Goal: Information Seeking & Learning: Learn about a topic

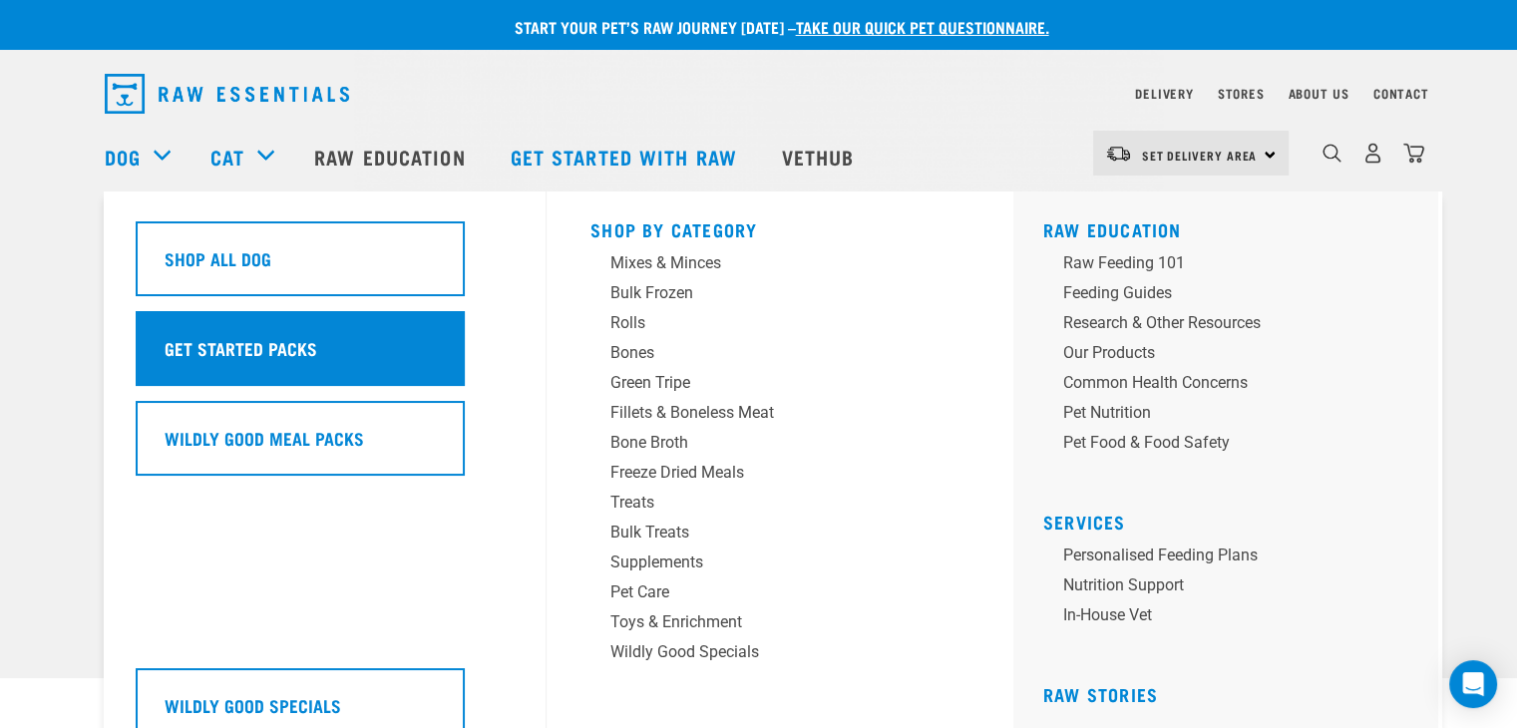
click at [228, 359] on h5 "Get Started Packs" at bounding box center [241, 348] width 153 height 26
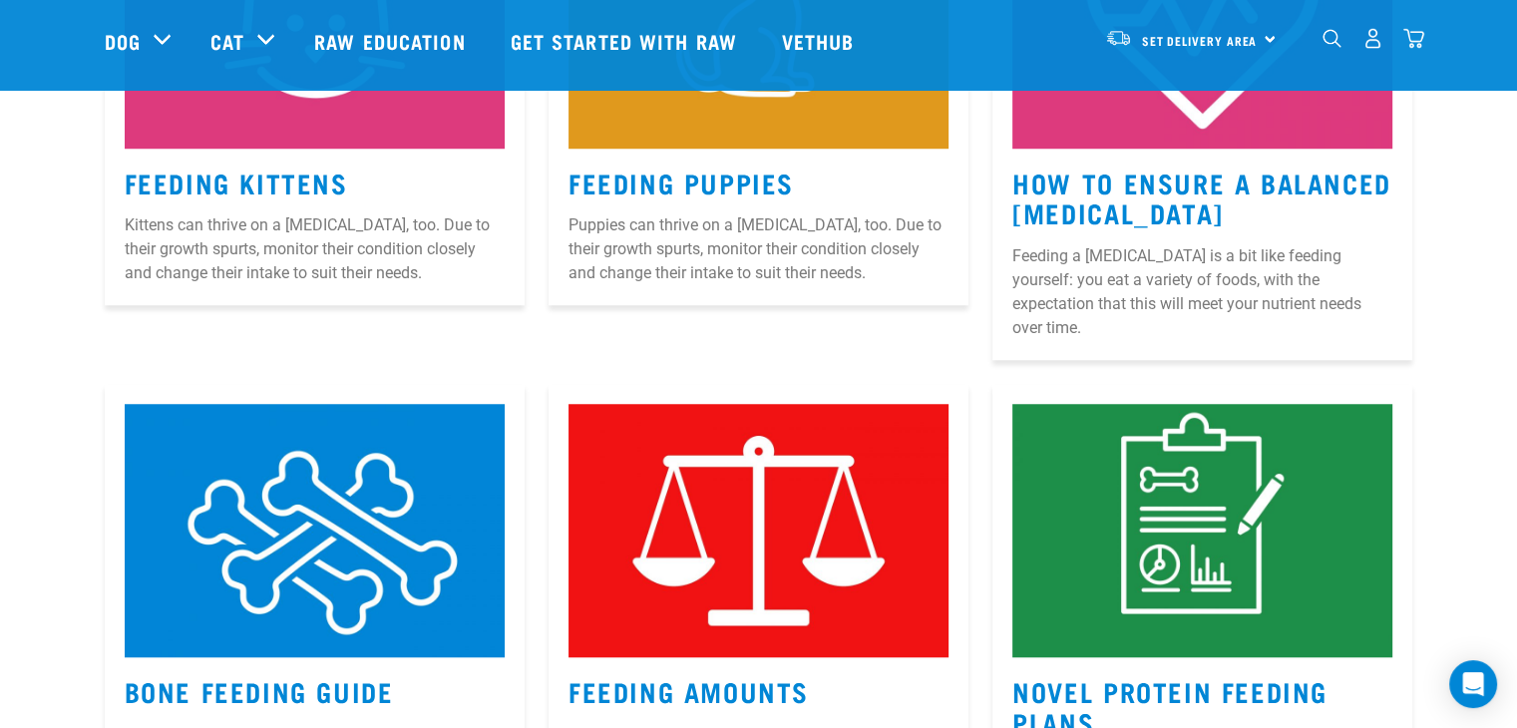
scroll to position [1833, 0]
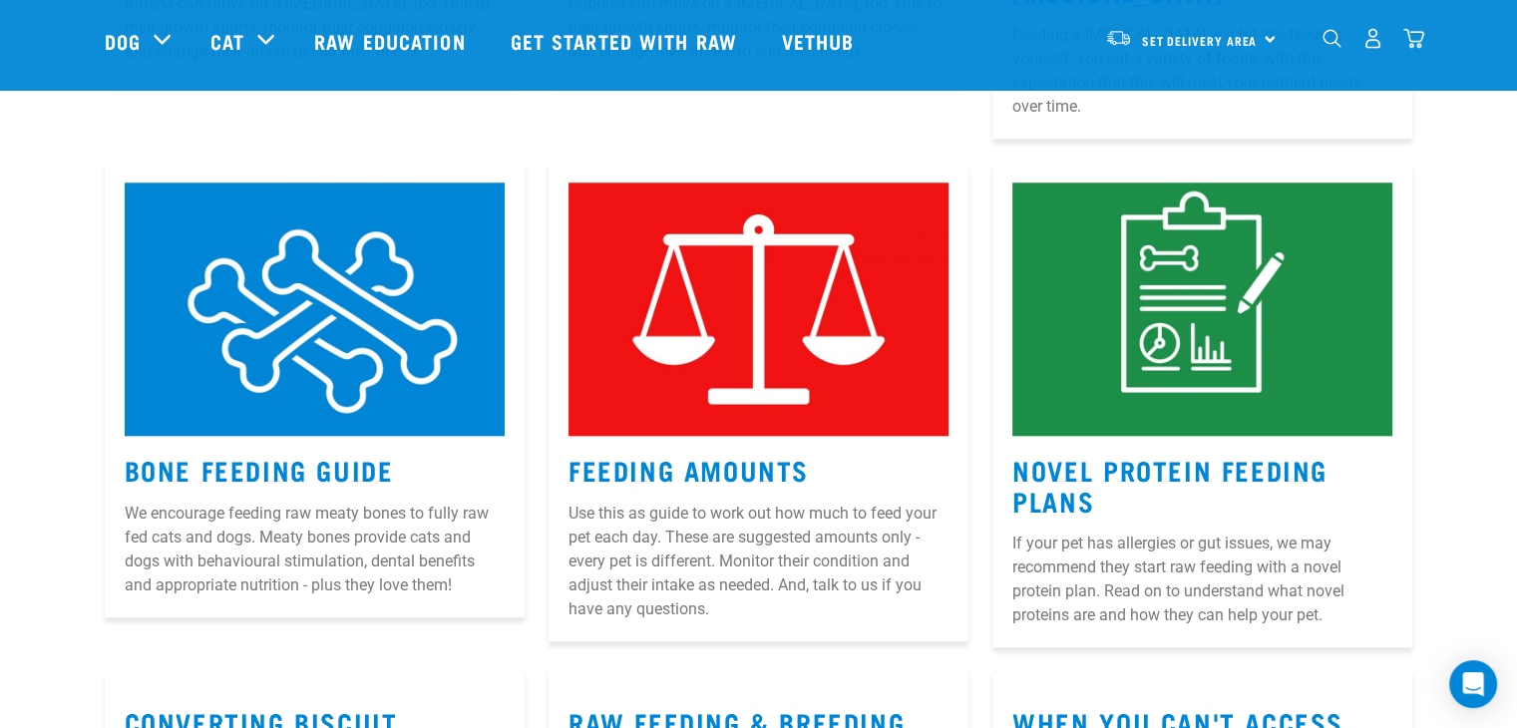
click at [706, 344] on img at bounding box center [758, 308] width 380 height 253
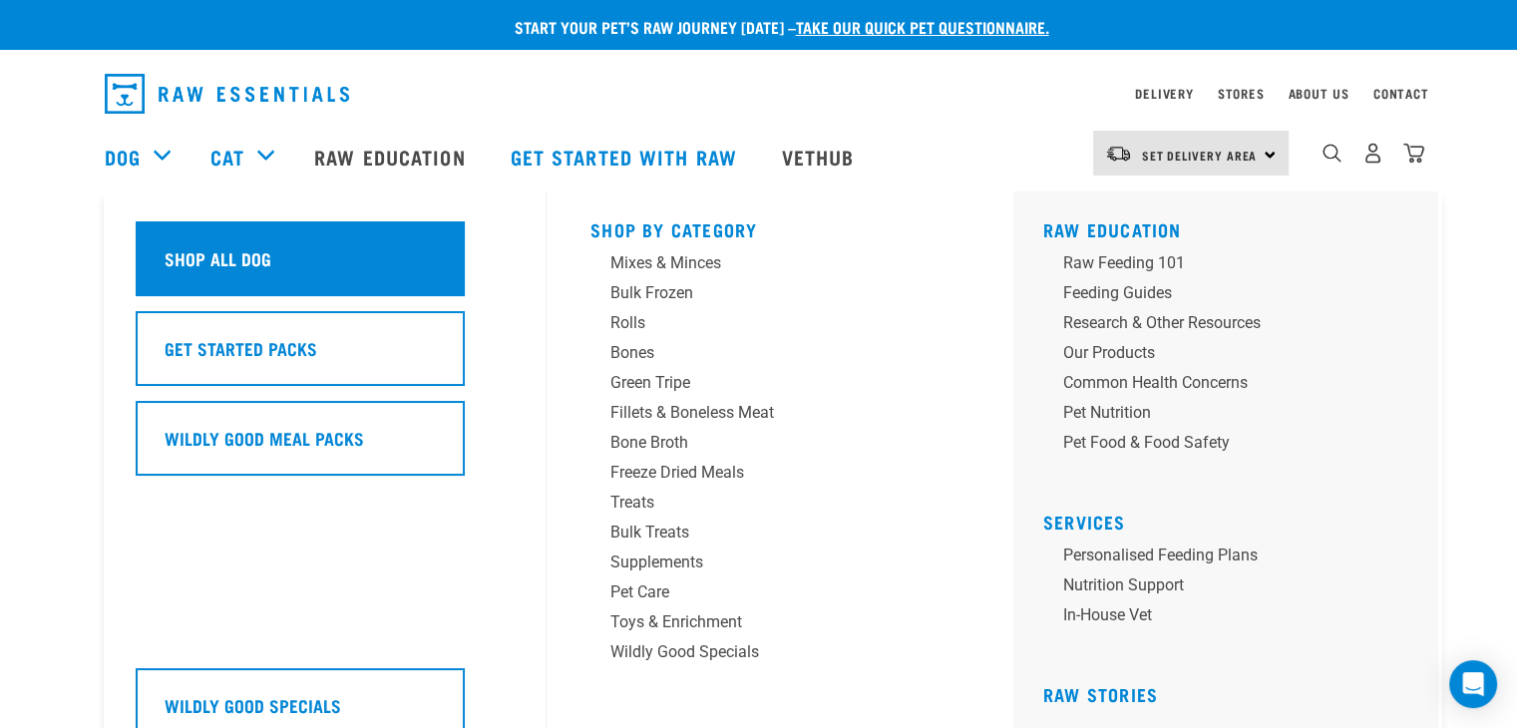
click at [218, 275] on div "Shop All Dog" at bounding box center [300, 258] width 329 height 75
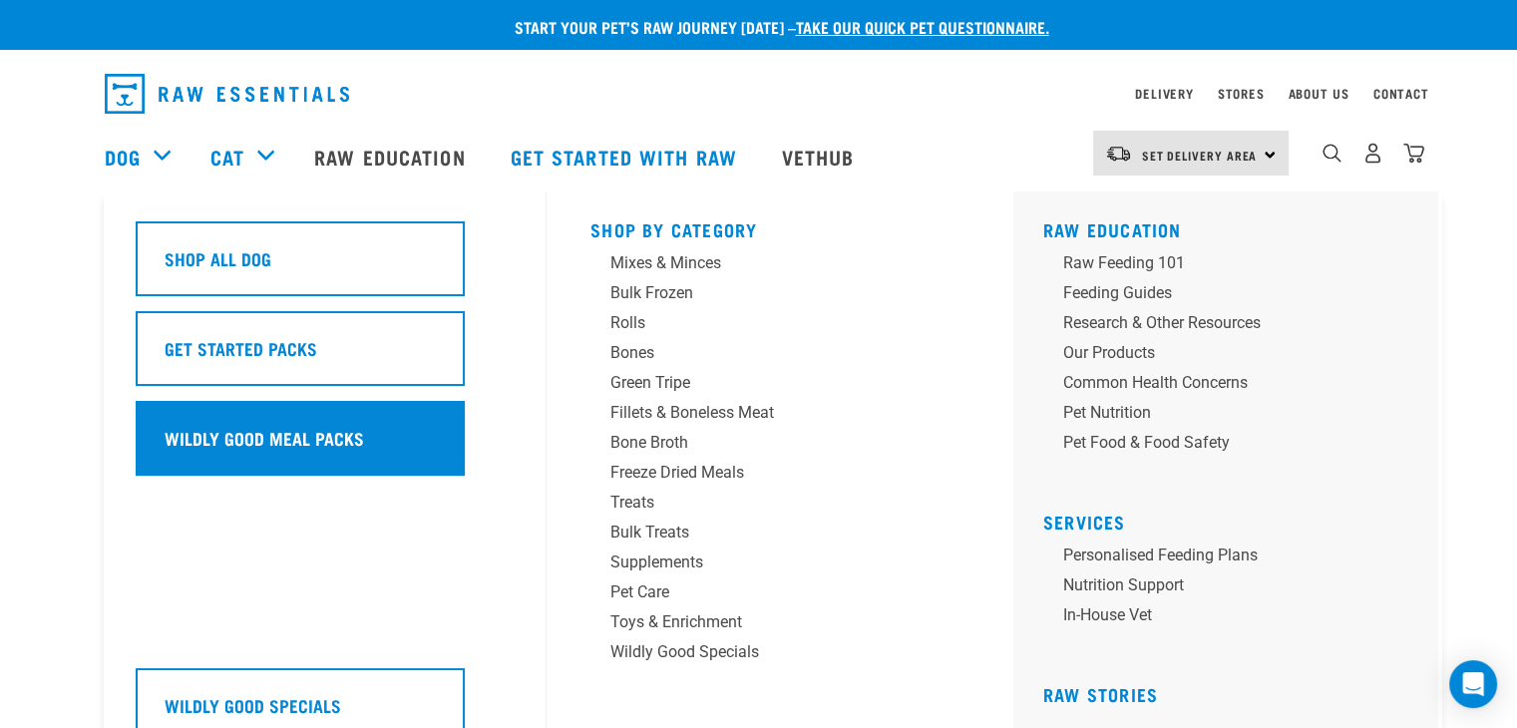
click at [249, 436] on h5 "Wildly Good Meal Packs" at bounding box center [264, 438] width 199 height 26
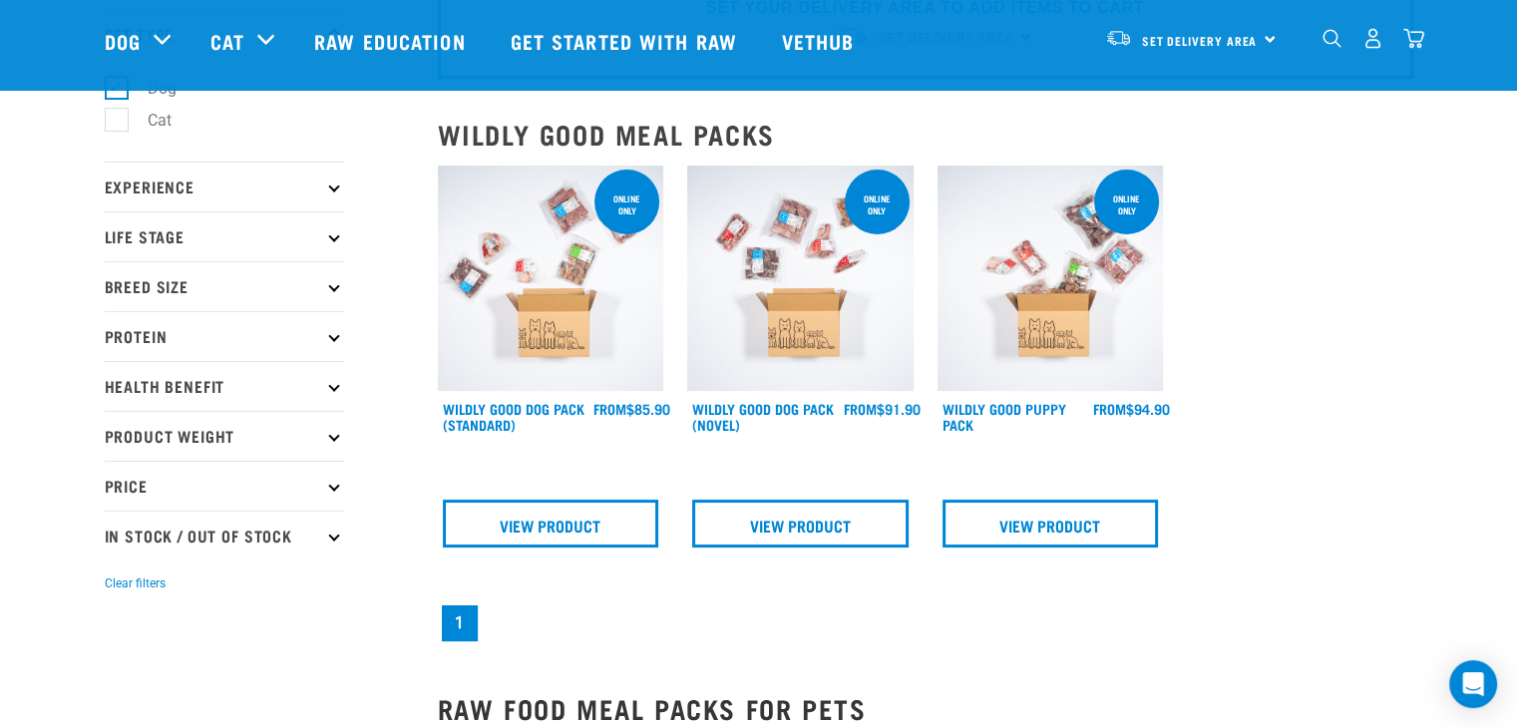
scroll to position [40, 0]
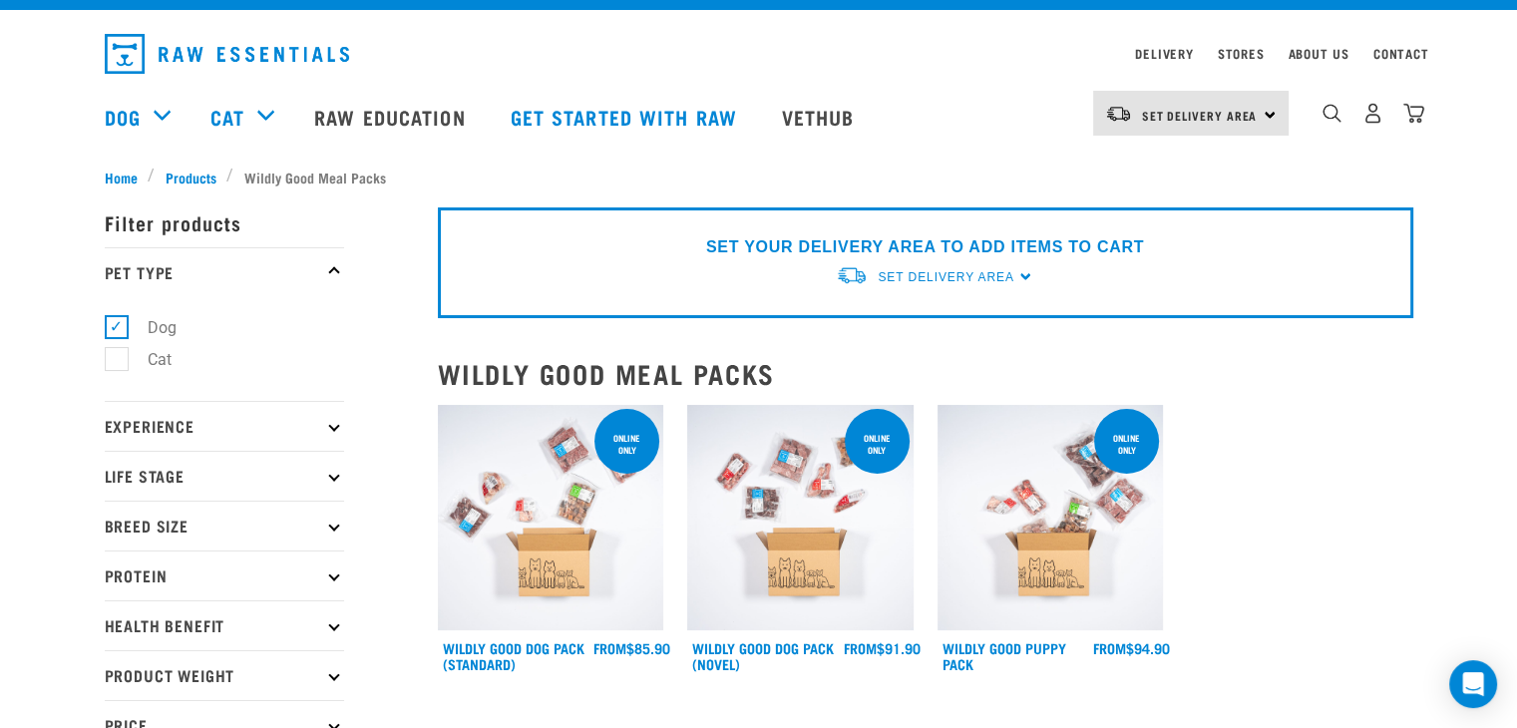
click at [796, 565] on img at bounding box center [800, 518] width 226 height 226
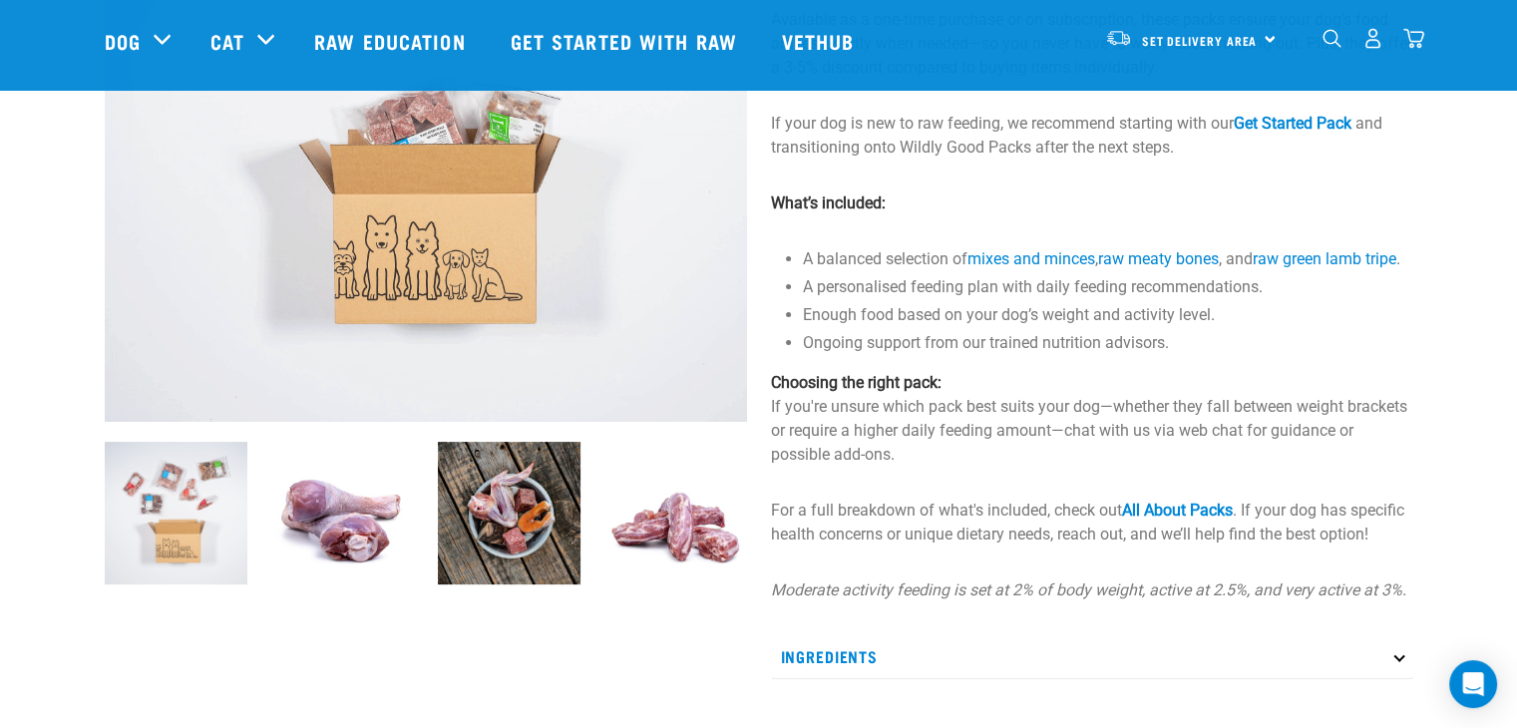
scroll to position [372, 0]
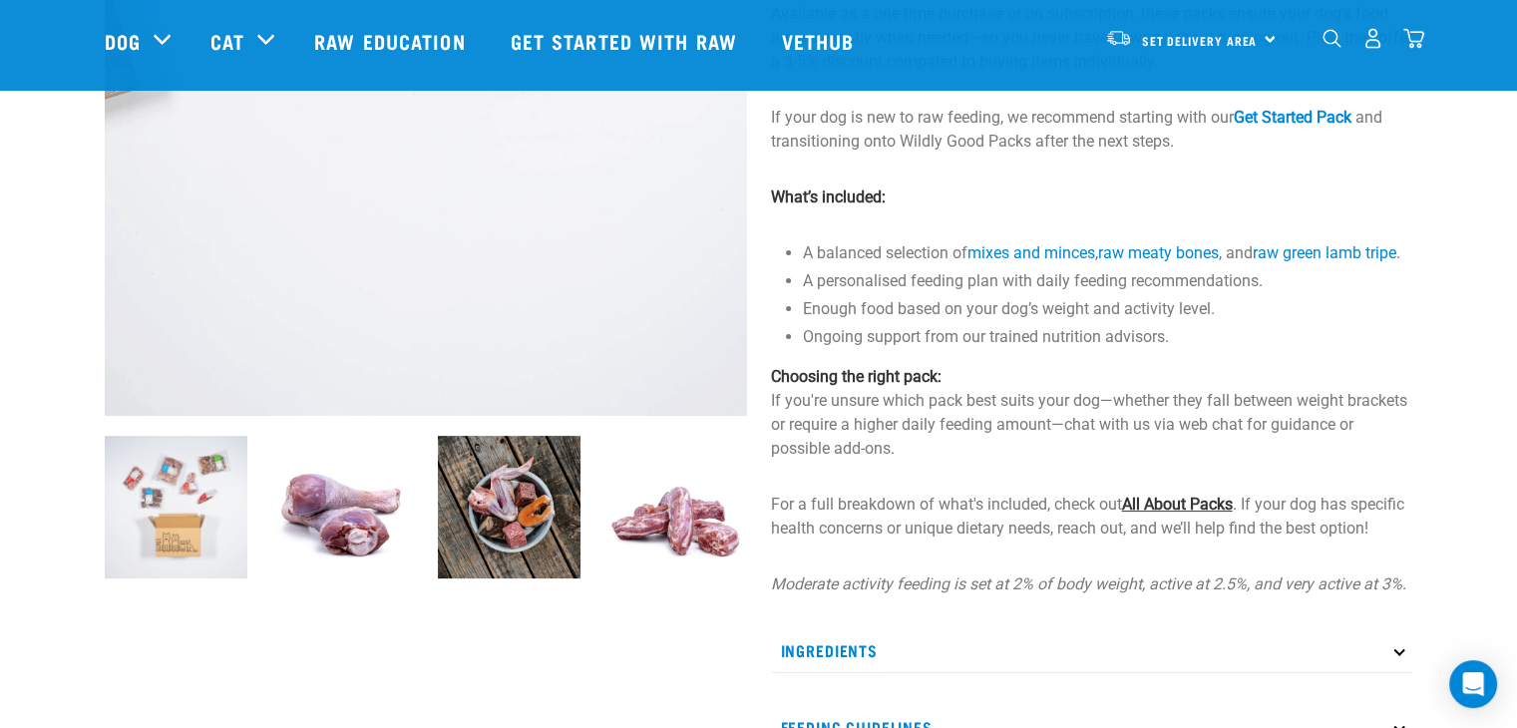
click at [1182, 514] on link "All About Packs" at bounding box center [1177, 504] width 111 height 19
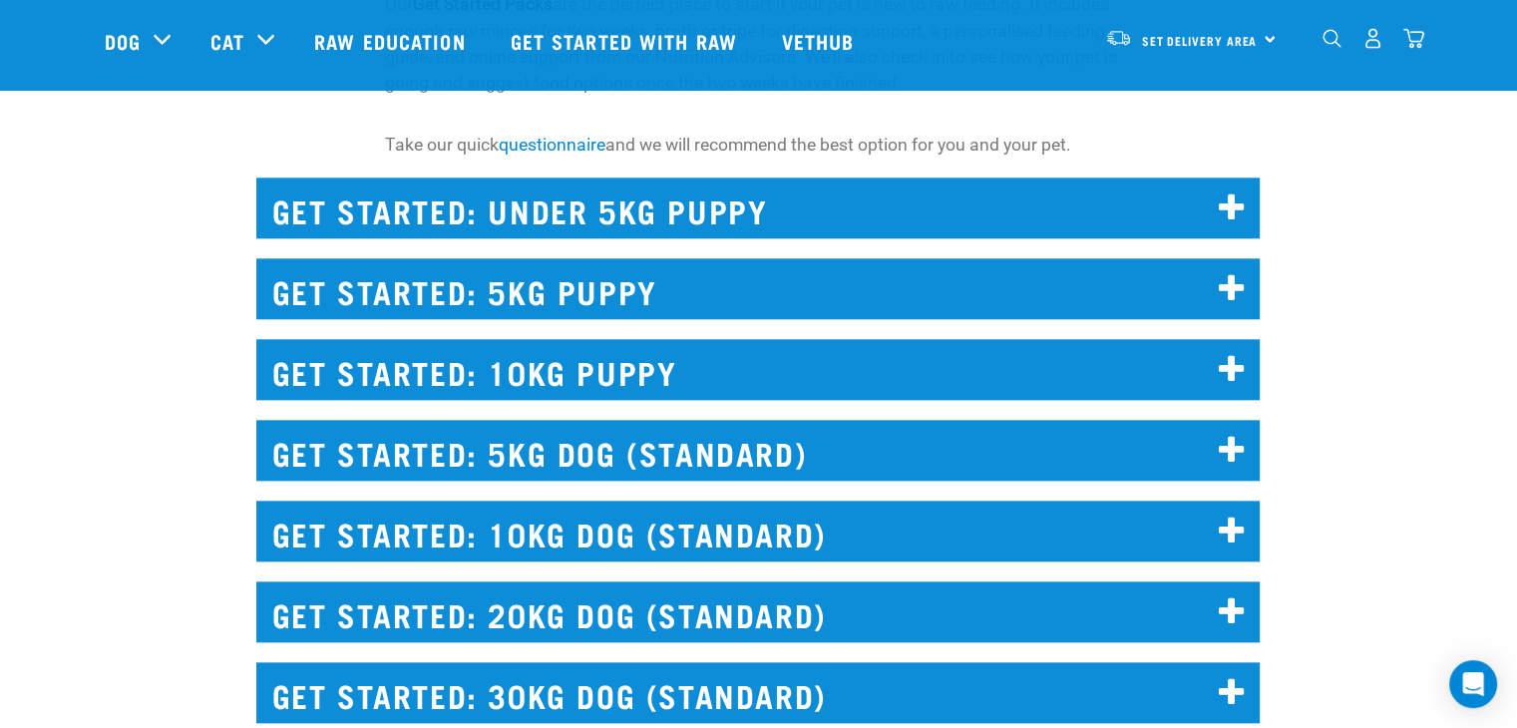
scroll to position [2128, 0]
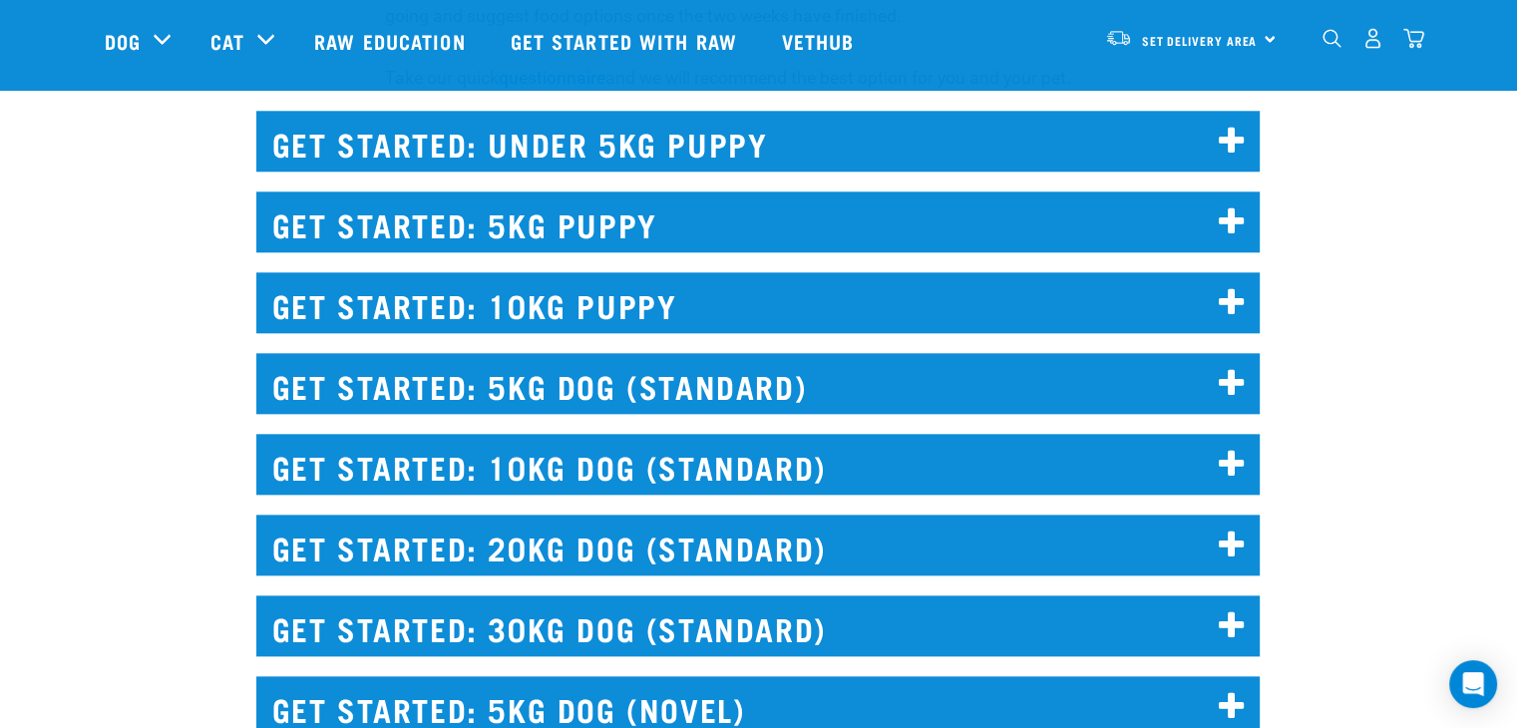
click at [731, 484] on h2 "GET STARTED: 10KG DOG (STANDARD)" at bounding box center [757, 464] width 1003 height 61
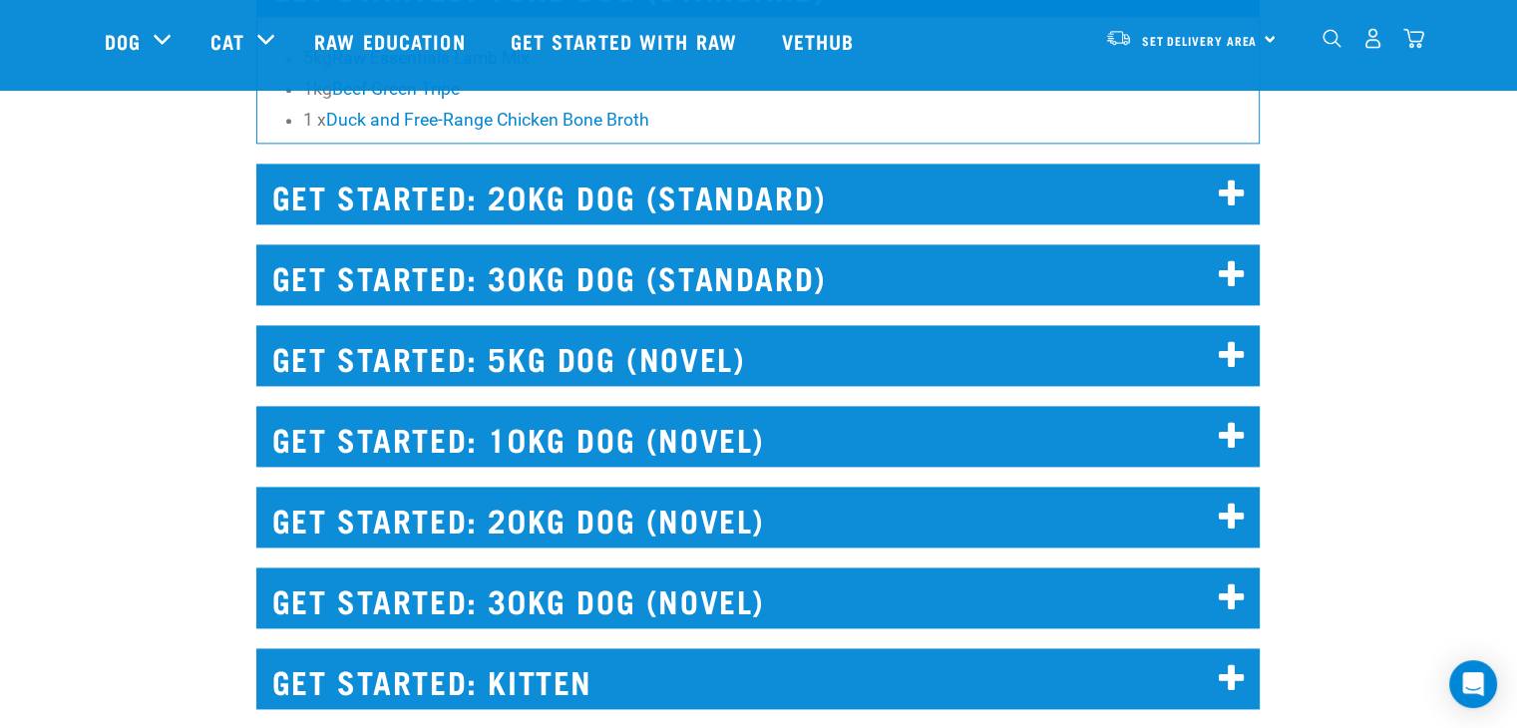
scroll to position [2620, 0]
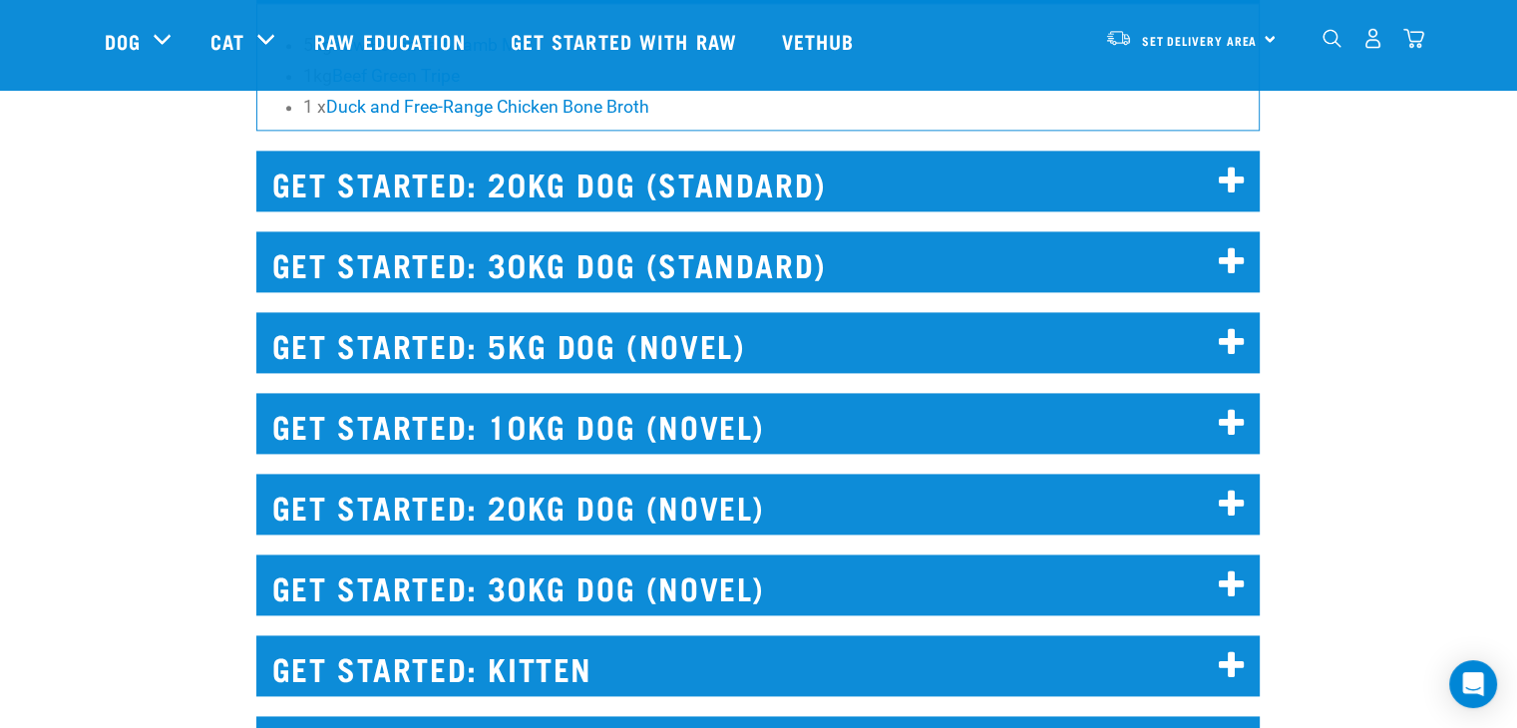
click at [753, 430] on h2 "GET STARTED: 10KG DOG (NOVEL)" at bounding box center [757, 423] width 1003 height 61
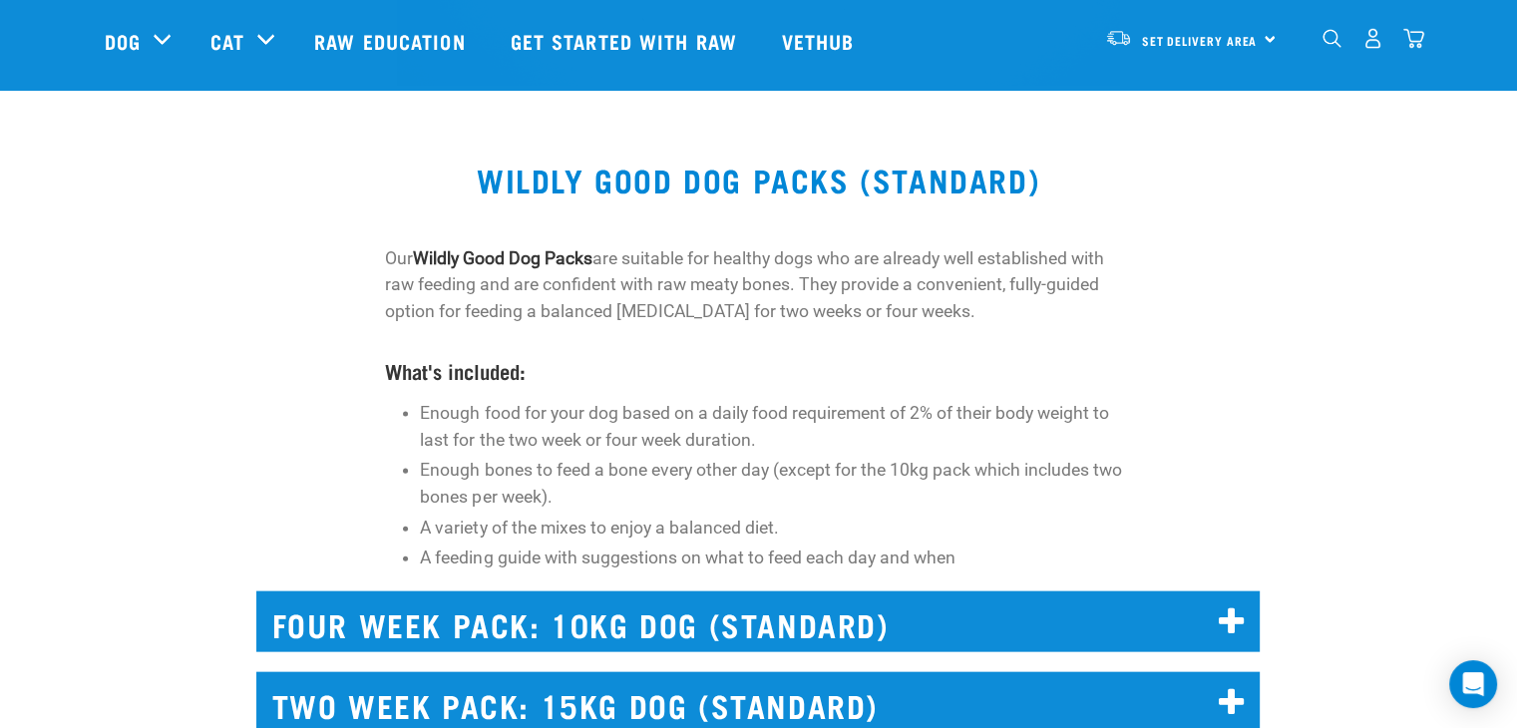
scroll to position [4308, 0]
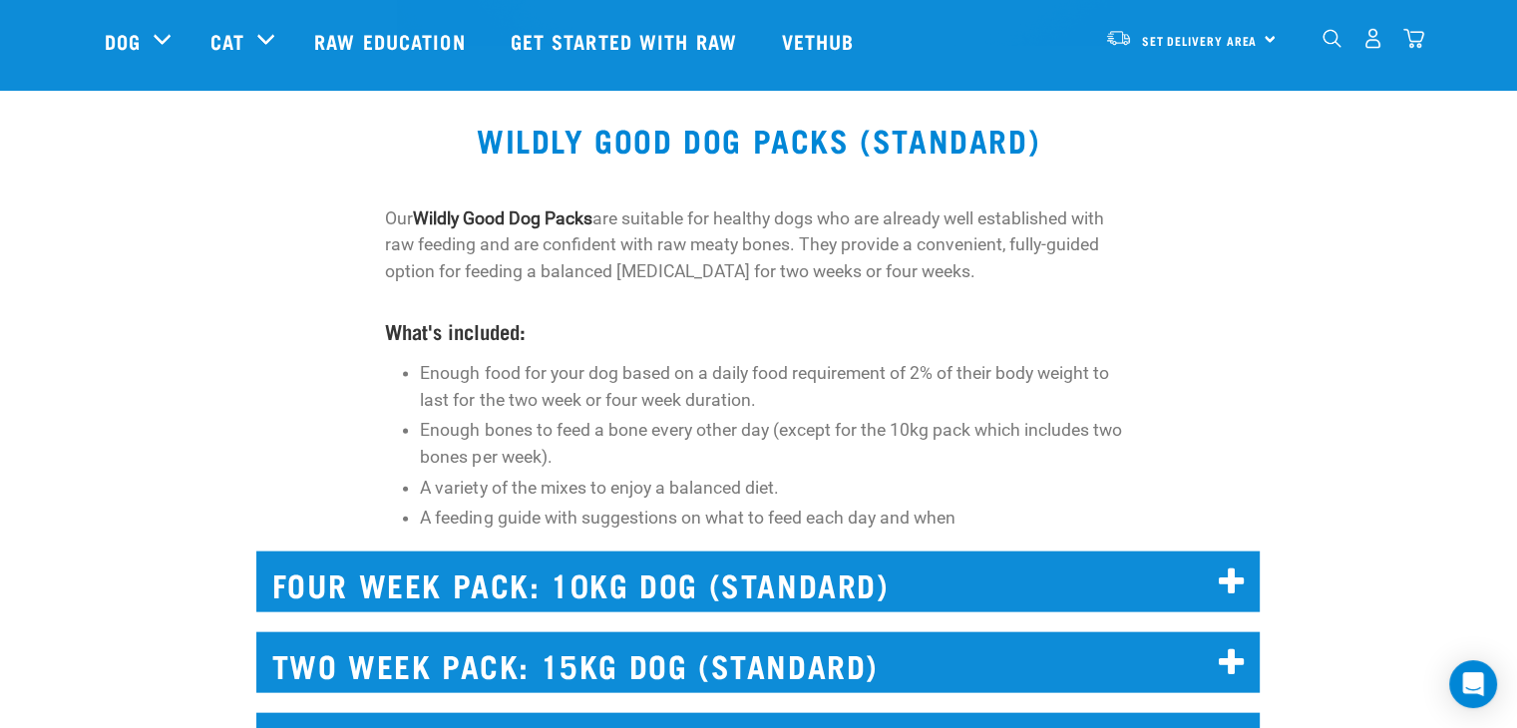
click at [850, 575] on h2 "FOUR WEEK PACK: 10KG DOG (STANDARD)" at bounding box center [757, 581] width 1003 height 61
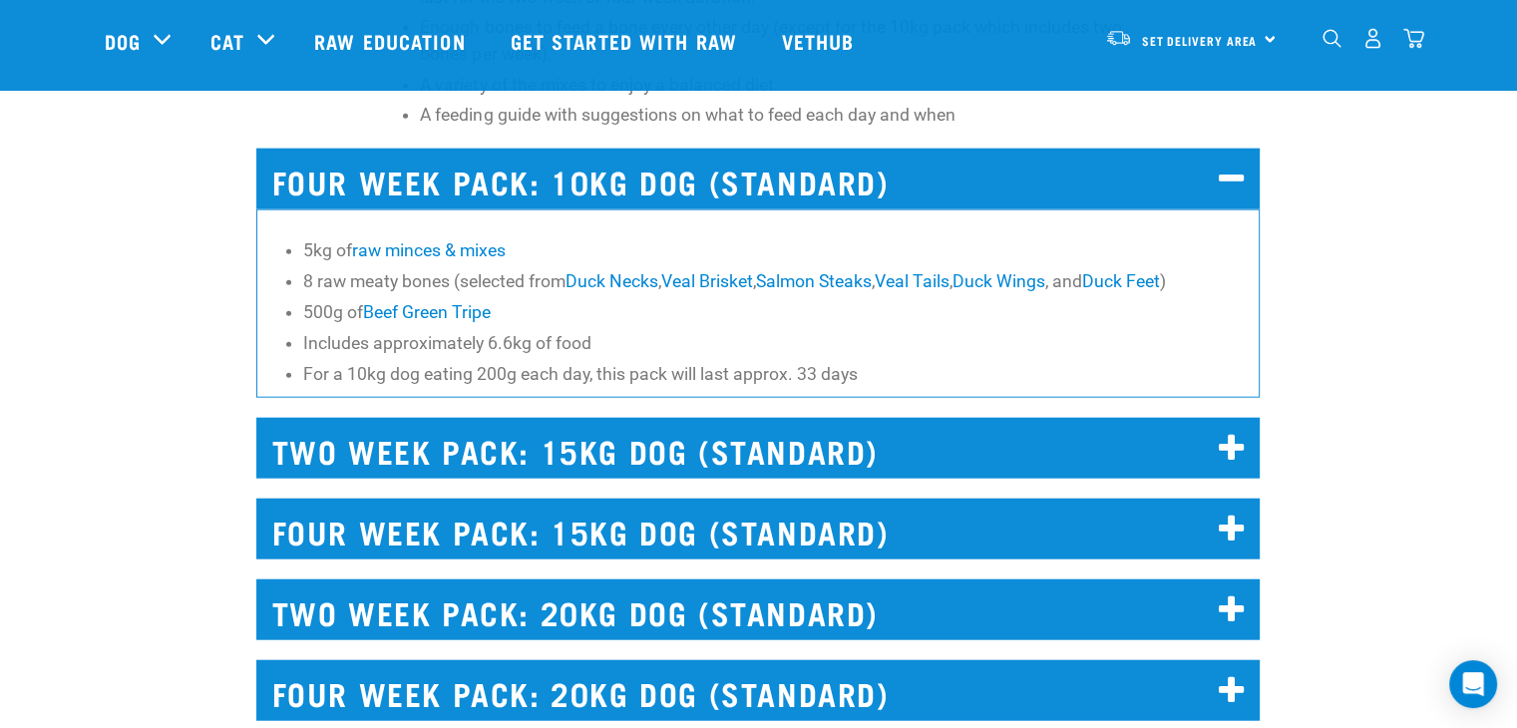
scroll to position [4706, 0]
